Goal: Information Seeking & Learning: Learn about a topic

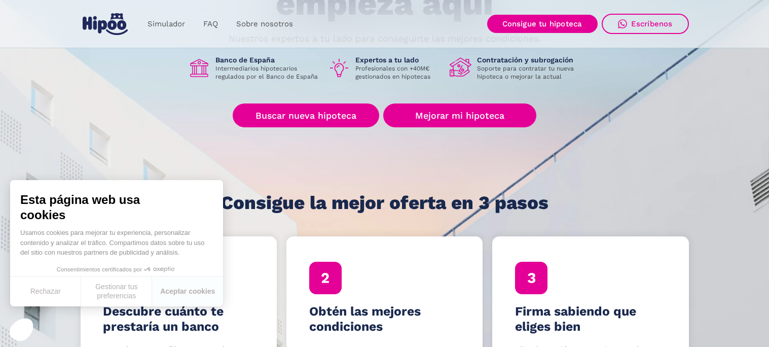
scroll to position [140, 0]
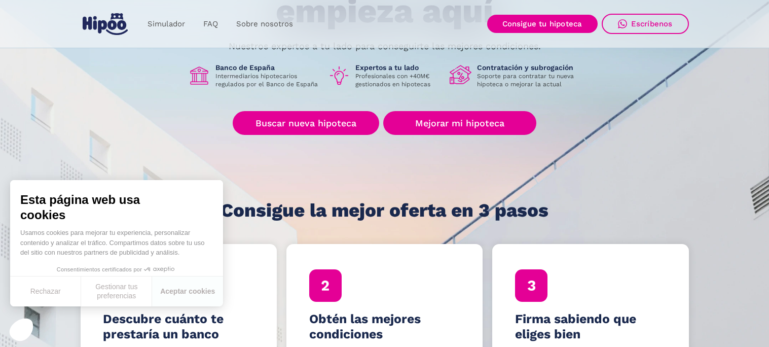
click at [405, 66] on h1 "Expertos a tu lado" at bounding box center [398, 67] width 86 height 9
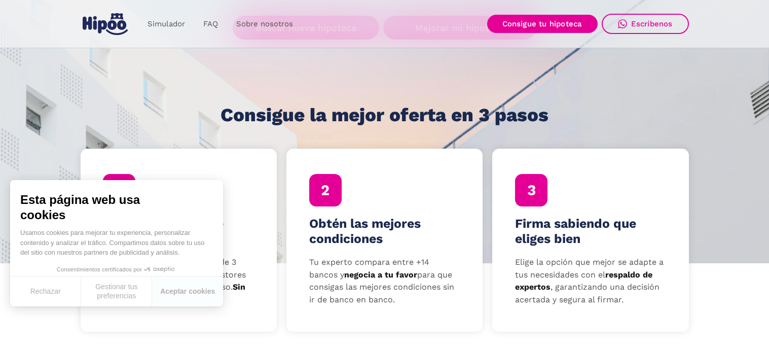
scroll to position [246, 0]
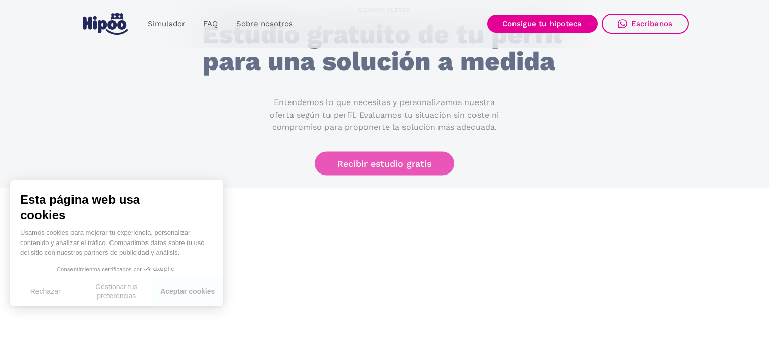
click at [681, 60] on section "CUÁNTO CUESTA Estudio gratuito de tu perfil para una solución a medida Entendem…" at bounding box center [384, 71] width 769 height 233
click at [681, 67] on section "CUÁNTO CUESTA Estudio gratuito de tu perfil para una solución a medida Entendem…" at bounding box center [384, 71] width 769 height 233
